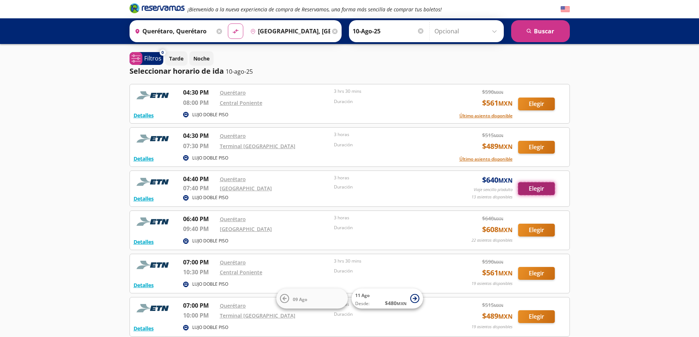
click at [529, 184] on button "Elegir" at bounding box center [536, 188] width 37 height 13
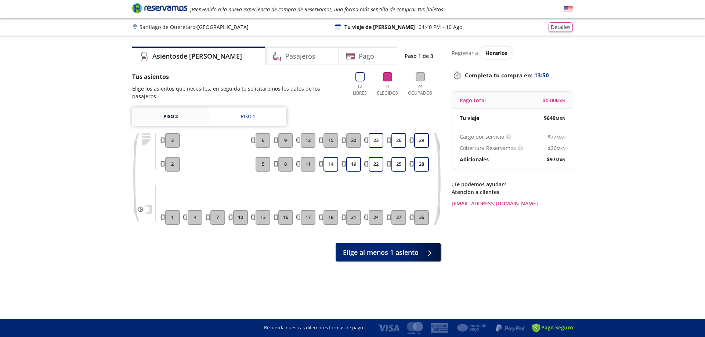
click at [172, 108] on link "Piso 2" at bounding box center [170, 117] width 77 height 18
click at [244, 113] on div "Piso 1" at bounding box center [248, 116] width 14 height 7
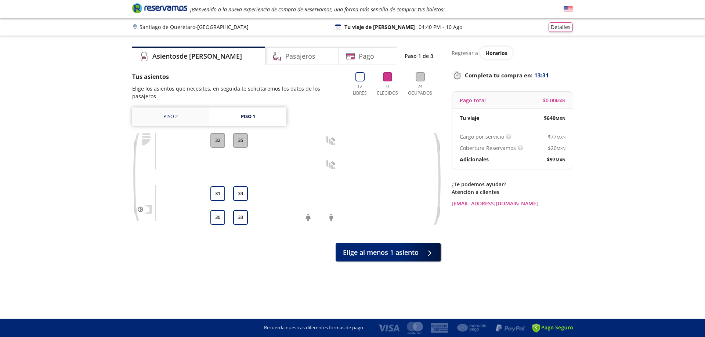
click at [170, 109] on link "Piso 2" at bounding box center [170, 117] width 77 height 18
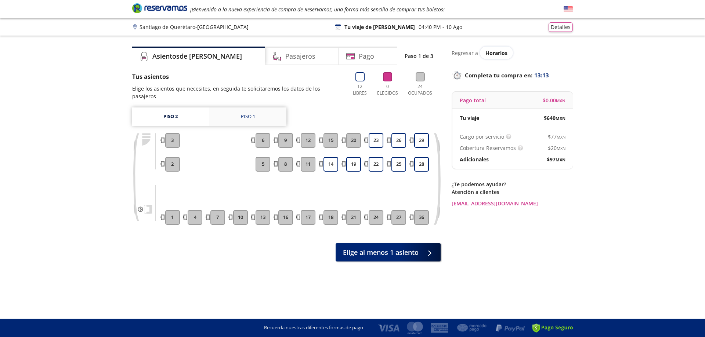
click at [230, 108] on link "Piso 1" at bounding box center [247, 117] width 77 height 18
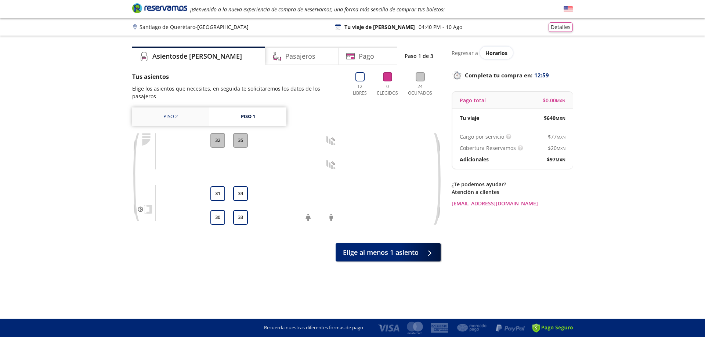
click at [169, 109] on link "Piso 2" at bounding box center [170, 117] width 77 height 18
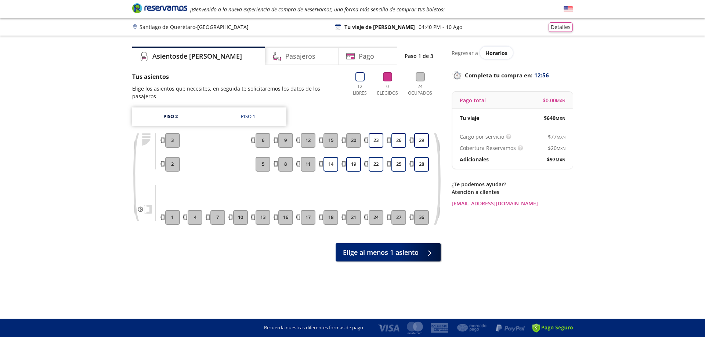
click at [170, 136] on button "3" at bounding box center [172, 140] width 15 height 15
click at [172, 161] on button "2" at bounding box center [172, 164] width 15 height 15
click at [167, 54] on h4 "Asientos de [PERSON_NAME]" at bounding box center [197, 56] width 90 height 10
click at [229, 108] on link "Piso 1" at bounding box center [247, 117] width 77 height 18
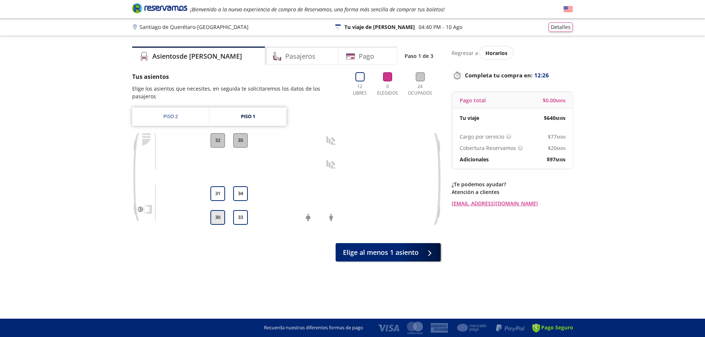
click at [216, 210] on button "30" at bounding box center [217, 217] width 15 height 15
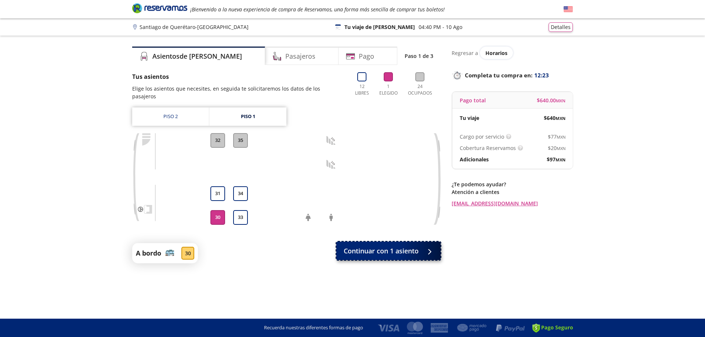
click at [395, 246] on span "Continuar con 1 asiento" at bounding box center [380, 251] width 75 height 10
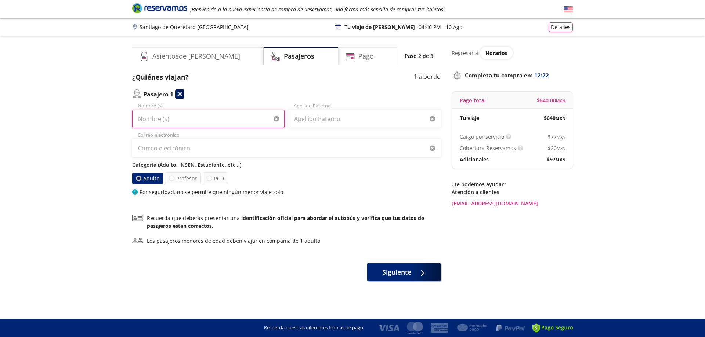
click at [210, 122] on input "Nombre (s)" at bounding box center [208, 119] width 152 height 18
type input "ISRAEL"
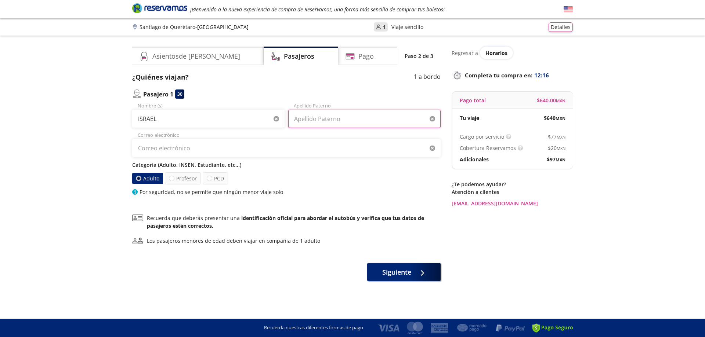
click at [321, 121] on input "Apellido Paterno" at bounding box center [364, 119] width 152 height 18
type input "[PERSON_NAME]"
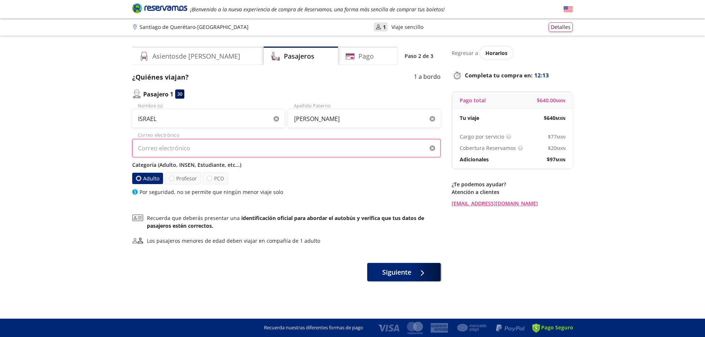
click at [264, 150] on input "Correo electrónico" at bounding box center [286, 148] width 308 height 18
type input "[EMAIL_ADDRESS][PERSON_NAME]"
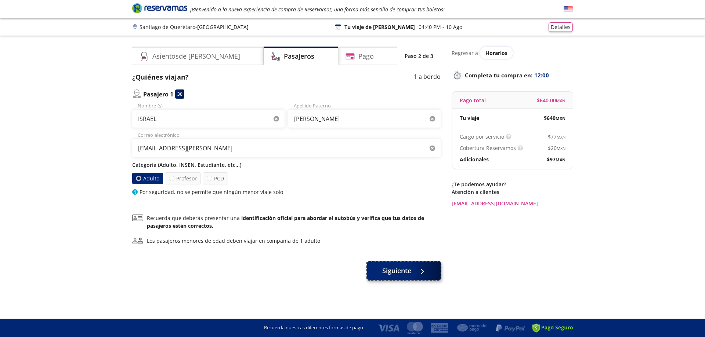
click at [387, 274] on span "Siguiente" at bounding box center [396, 271] width 29 height 10
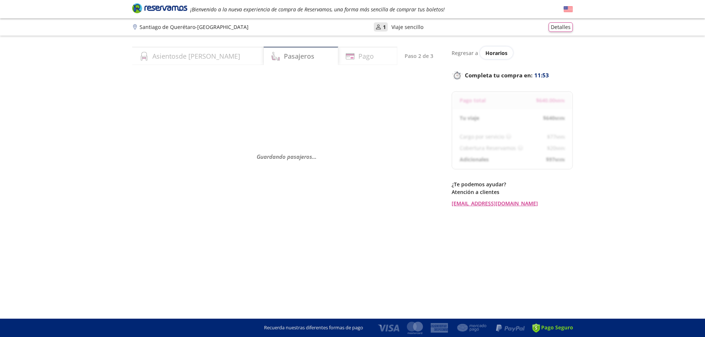
select select "MX"
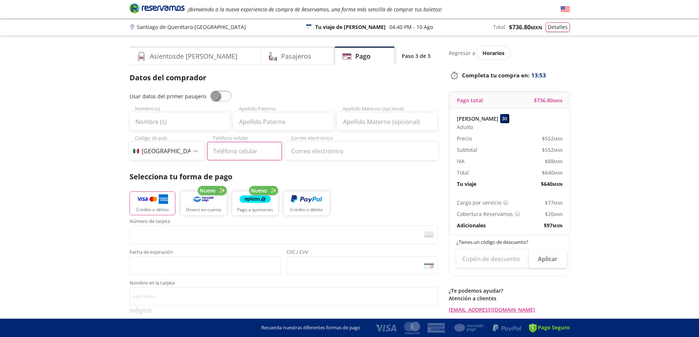
click at [233, 153] on input "Teléfono celular" at bounding box center [244, 151] width 74 height 18
type input "981"
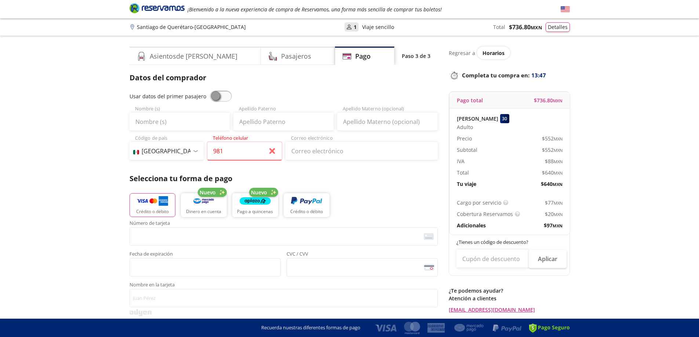
click at [224, 95] on span at bounding box center [221, 96] width 22 height 11
click at [210, 91] on input "checkbox" at bounding box center [210, 91] width 0 height 0
type input "ISRAEL"
type input "[PERSON_NAME]"
type input "[EMAIL_ADDRESS][PERSON_NAME]"
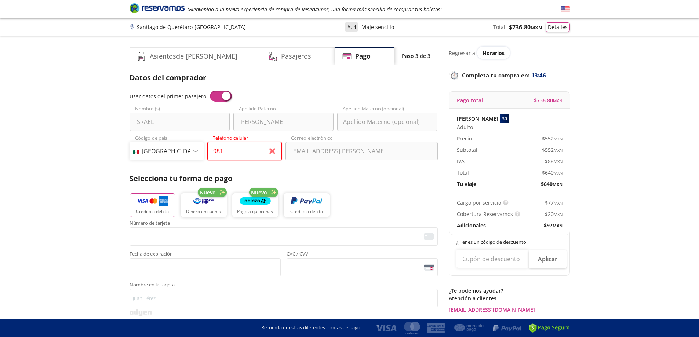
click at [230, 152] on input "981" at bounding box center [244, 151] width 74 height 18
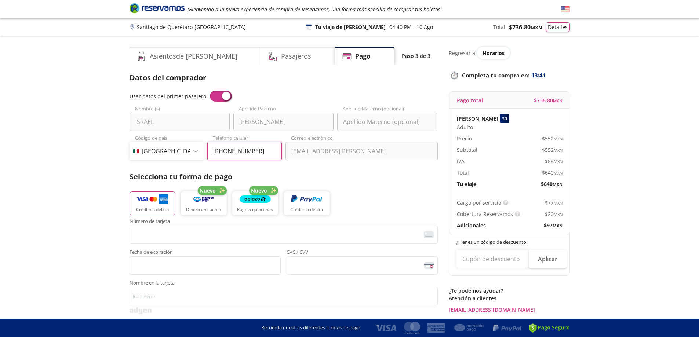
type input "[PHONE_NUMBER]"
click at [138, 199] on img "button" at bounding box center [152, 199] width 31 height 11
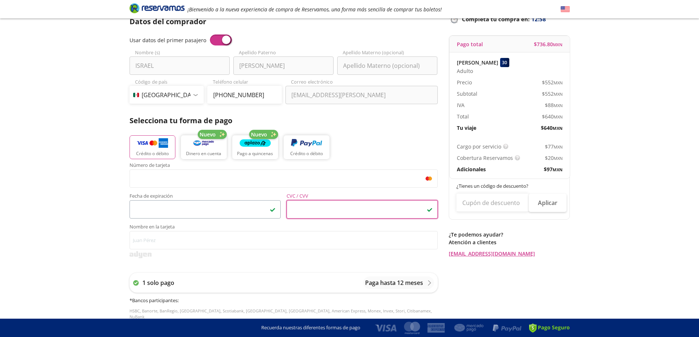
scroll to position [73, 0]
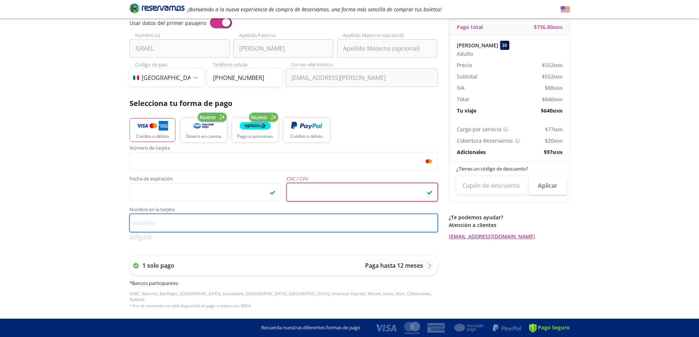
click at [162, 218] on input "Nombre en la tarjeta" at bounding box center [284, 223] width 308 height 18
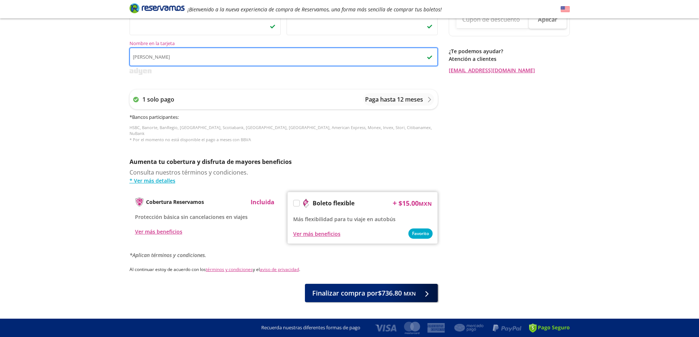
scroll to position [250, 0]
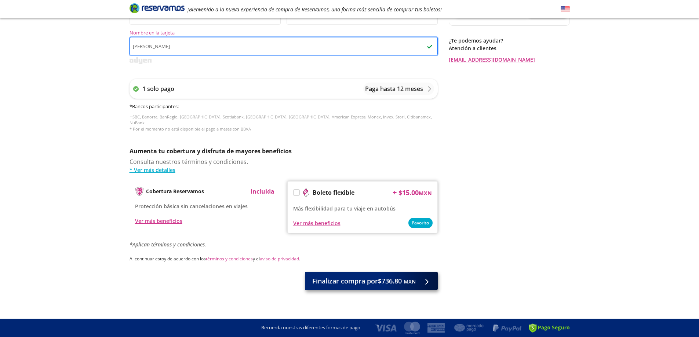
type input "[PERSON_NAME]"
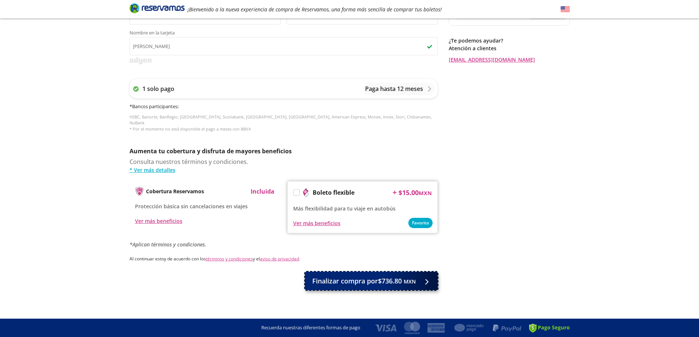
click at [375, 278] on span "Finalizar compra por $736.80 MXN" at bounding box center [363, 281] width 103 height 10
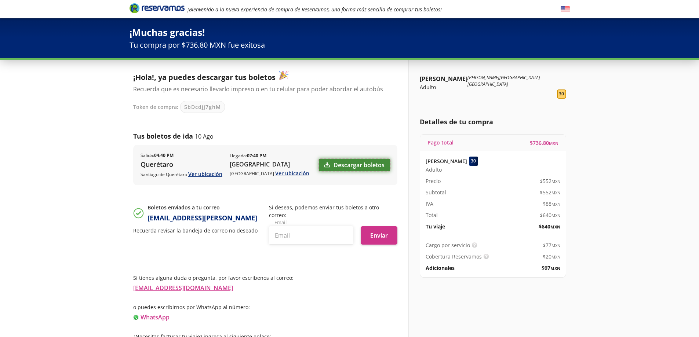
click at [353, 162] on link "Descargar boletos" at bounding box center [354, 165] width 71 height 12
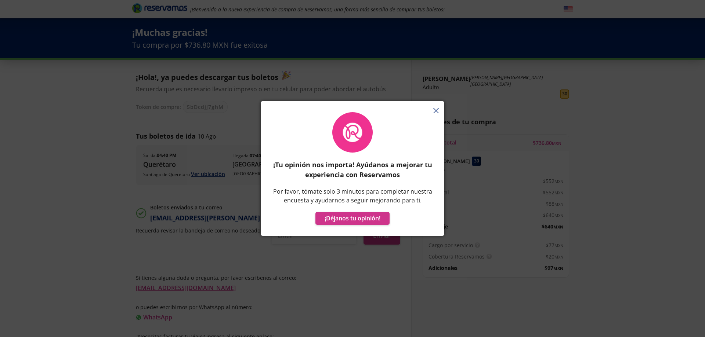
click at [436, 110] on div "¡Tu opinión nos importa! Ayúdanos a mejorar tu experiencia con Reservamos Por f…" at bounding box center [352, 172] width 183 height 127
click at [437, 112] on div "¡Tu opinión nos importa! Ayúdanos a mejorar tu experiencia con Reservamos Por f…" at bounding box center [352, 172] width 183 height 127
click at [433, 109] on div "¡Tu opinión nos importa! Ayúdanos a mejorar tu experiencia con Reservamos Por f…" at bounding box center [352, 172] width 183 height 127
